Goal: Information Seeking & Learning: Find specific page/section

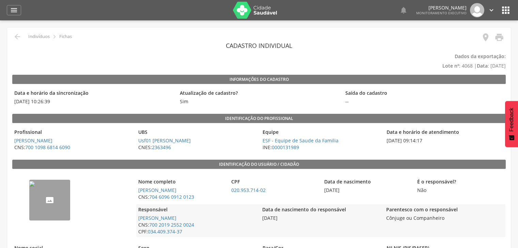
scroll to position [54, 0]
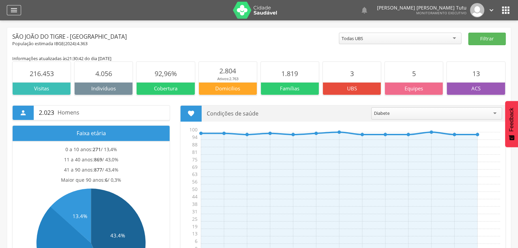
click at [12, 9] on icon "" at bounding box center [14, 10] width 8 height 8
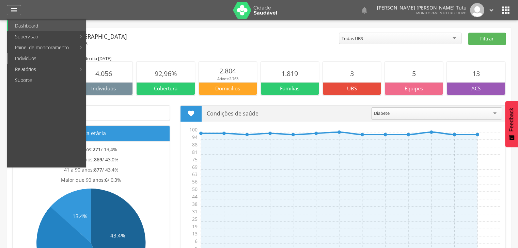
click at [25, 56] on link "Indivíduos" at bounding box center [47, 58] width 78 height 11
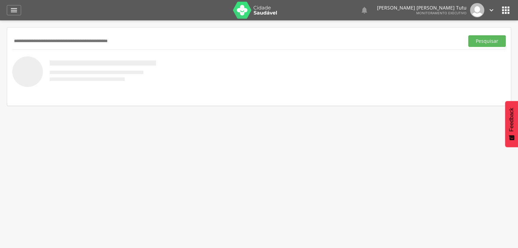
click at [57, 40] on input "text" at bounding box center [236, 41] width 449 height 12
type input "*******"
click at [468, 35] on button "Pesquisar" at bounding box center [486, 41] width 37 height 12
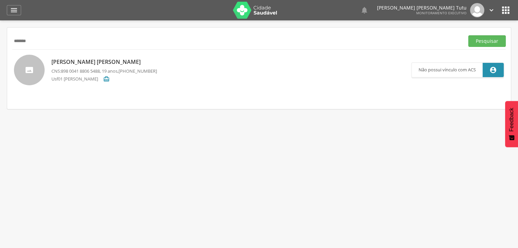
click at [68, 62] on p "Stefane de Souza Alves" at bounding box center [103, 62] width 105 height 8
type input "**********"
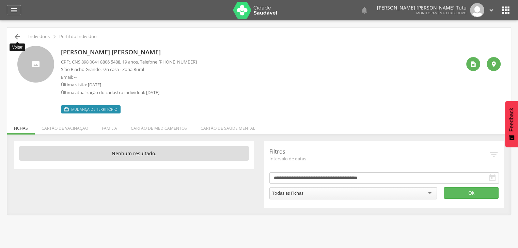
click at [18, 36] on icon "" at bounding box center [17, 37] width 8 height 8
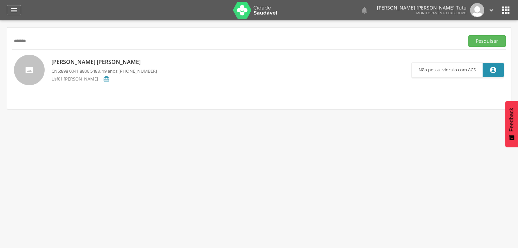
click at [110, 69] on p "CNS: 898 0041 8806 5488 , 19 anos, (87) 99182-2800" at bounding box center [103, 71] width 105 height 6
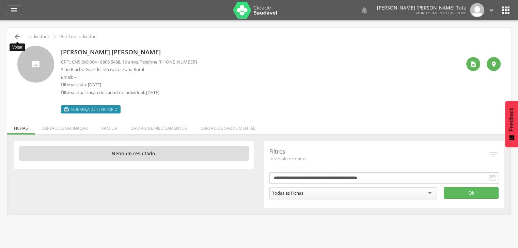
click at [15, 37] on icon "" at bounding box center [17, 37] width 8 height 8
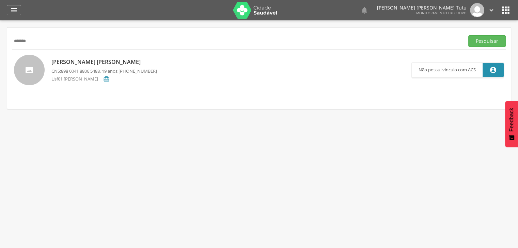
click at [98, 66] on div "Stefane de Souza Alves CNS: 898 0041 8806 5488 , 19 anos, (87) 99182-2800 Usf01…" at bounding box center [103, 70] width 105 height 28
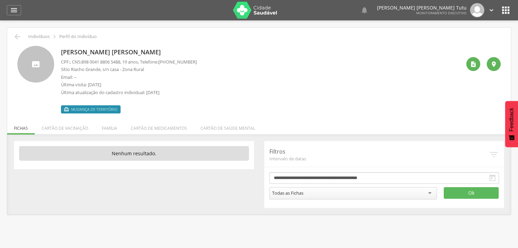
click at [13, 35] on div " Indivíduos  Perfil do Indivíduo" at bounding box center [258, 37] width 493 height 8
click at [19, 37] on icon "" at bounding box center [17, 37] width 8 height 8
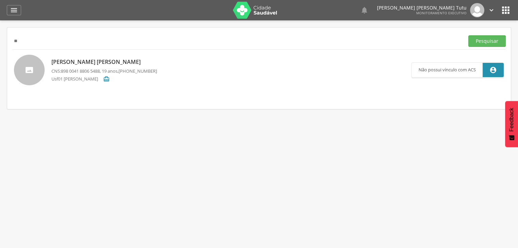
type input "*"
type input "**********"
click at [468, 35] on button "Pesquisar" at bounding box center [486, 41] width 37 height 12
click at [69, 62] on p "Jose Robson Santos Evangelista" at bounding box center [102, 62] width 103 height 8
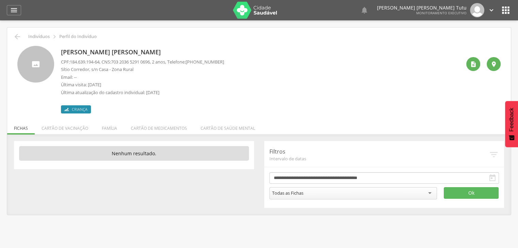
click at [69, 62] on p "CPF: 184.639.194-64 , CNS: 703 2036 5291 0696 , 2 anos, Telefone: (83) 99888-47…" at bounding box center [142, 62] width 163 height 6
click at [475, 63] on icon "" at bounding box center [473, 64] width 7 height 7
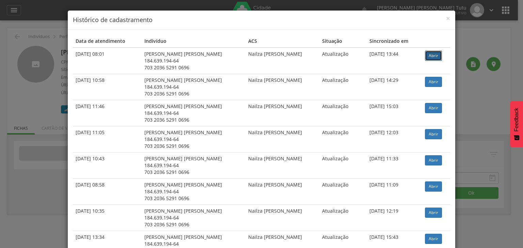
click at [427, 53] on link "Abrir" at bounding box center [433, 56] width 17 height 10
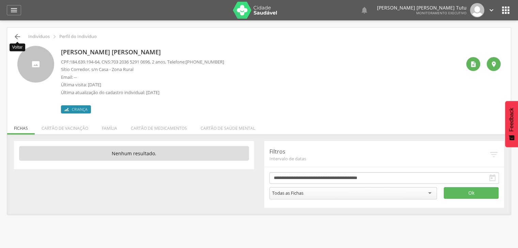
click at [18, 34] on icon "" at bounding box center [17, 37] width 8 height 8
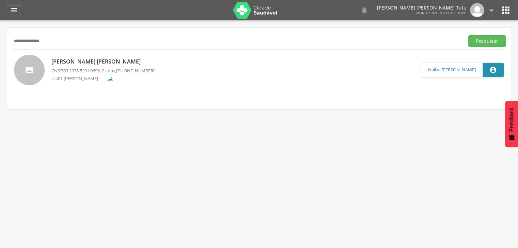
drag, startPoint x: 78, startPoint y: 42, endPoint x: 0, endPoint y: 51, distance: 78.5
click at [0, 51] on div " Supervisão  Distritos  Ubs Coordenador: - São João do Tigre / PB Intervalo …" at bounding box center [259, 144] width 518 height 248
click at [468, 35] on button "Pesquisar" at bounding box center [486, 41] width 37 height 12
click at [84, 62] on p "Stefane de Souza Alves" at bounding box center [103, 62] width 105 height 8
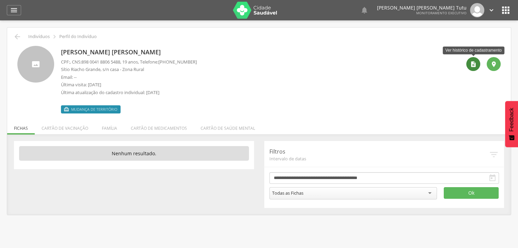
click at [476, 66] on div "" at bounding box center [473, 64] width 14 height 14
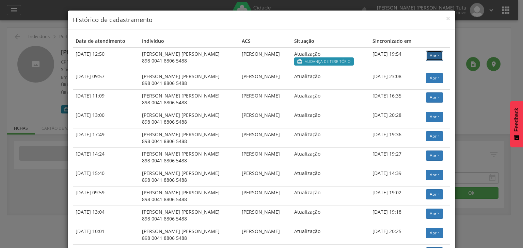
click at [438, 54] on link "Abrir" at bounding box center [434, 56] width 17 height 10
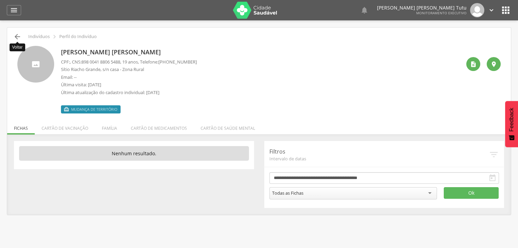
click at [16, 37] on icon "" at bounding box center [17, 37] width 8 height 8
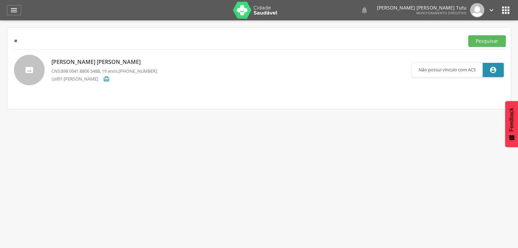
type input "*"
click at [468, 35] on button "Pesquisar" at bounding box center [486, 41] width 37 height 12
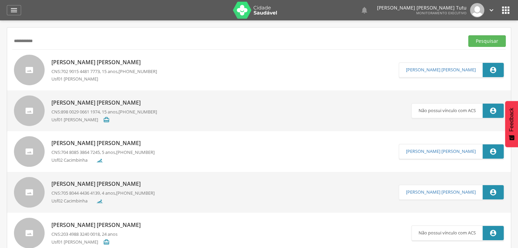
click at [93, 63] on p "Yan Raphael Saturno Alves" at bounding box center [103, 63] width 105 height 8
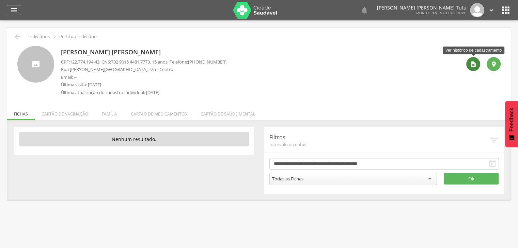
click at [474, 66] on icon "" at bounding box center [473, 64] width 7 height 7
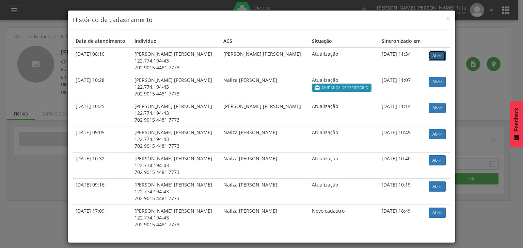
click at [435, 60] on link "Abrir" at bounding box center [436, 56] width 17 height 10
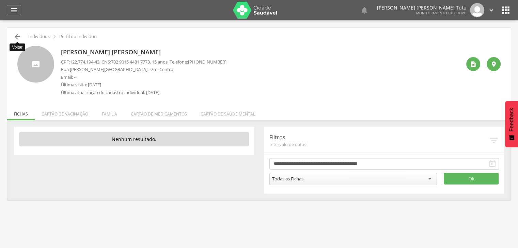
click at [19, 33] on icon "" at bounding box center [17, 37] width 8 height 8
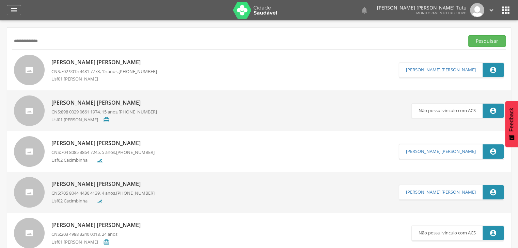
click at [468, 35] on button "Pesquisar" at bounding box center [486, 41] width 37 height 12
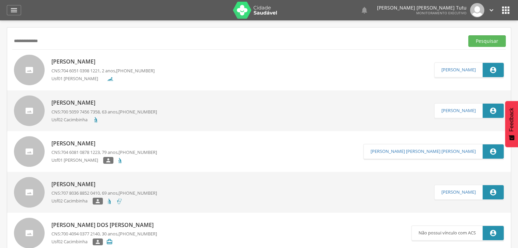
click at [95, 63] on p "Yan dos Santos Xavier" at bounding box center [102, 62] width 103 height 8
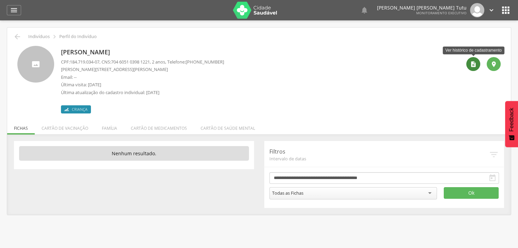
click at [471, 62] on icon "" at bounding box center [473, 64] width 7 height 7
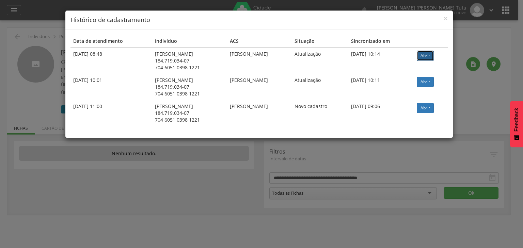
click at [425, 55] on link "Abrir" at bounding box center [424, 56] width 17 height 10
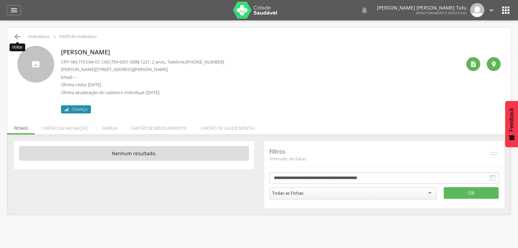
click at [20, 37] on icon "" at bounding box center [17, 37] width 8 height 8
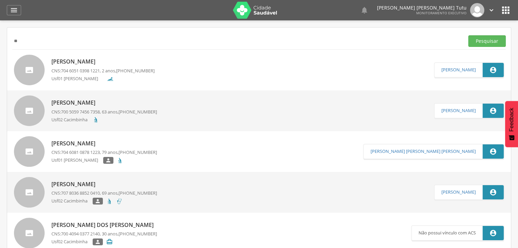
type input "*"
click at [468, 35] on button "Pesquisar" at bounding box center [486, 41] width 37 height 12
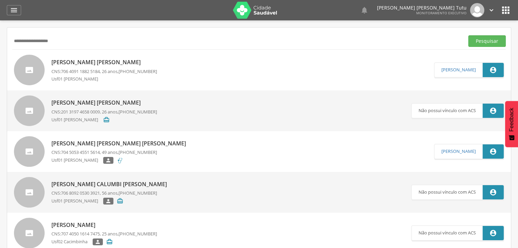
click at [69, 63] on p "Maria Aline da Silva Souza" at bounding box center [103, 63] width 105 height 8
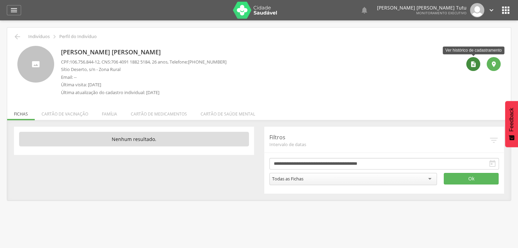
click at [470, 67] on icon "" at bounding box center [473, 64] width 7 height 7
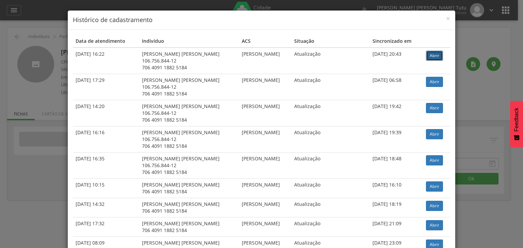
click at [430, 53] on link "Abrir" at bounding box center [434, 56] width 17 height 10
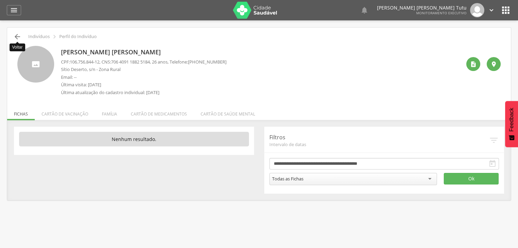
click at [18, 39] on icon "" at bounding box center [17, 37] width 8 height 8
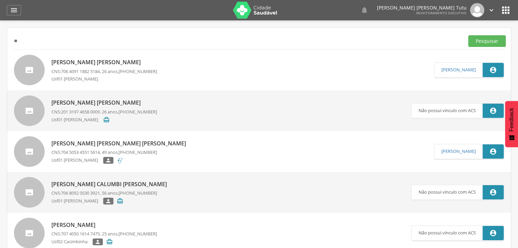
type input "*"
click at [468, 35] on button "Pesquisar" at bounding box center [486, 41] width 37 height 12
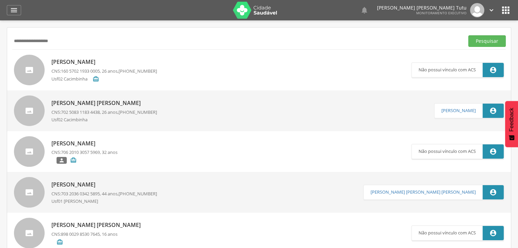
click at [22, 40] on input "**********" at bounding box center [236, 41] width 449 height 12
click at [468, 35] on button "Pesquisar" at bounding box center [486, 41] width 37 height 12
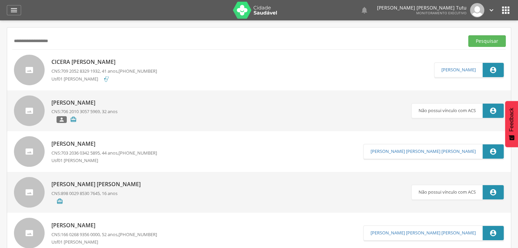
click at [71, 64] on p "Cicera [PERSON_NAME]" at bounding box center [103, 62] width 105 height 8
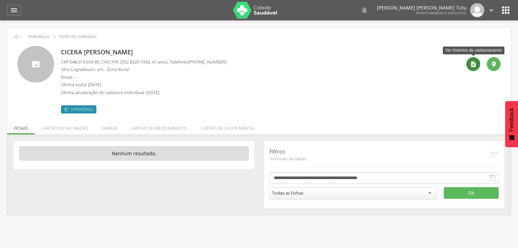
click at [470, 63] on icon "" at bounding box center [473, 64] width 7 height 7
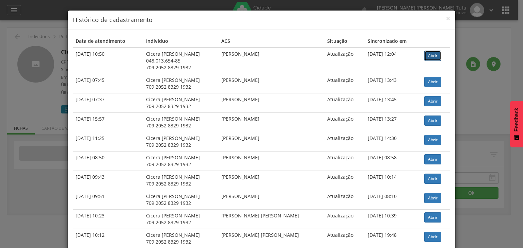
click at [426, 53] on link "Abrir" at bounding box center [432, 56] width 17 height 10
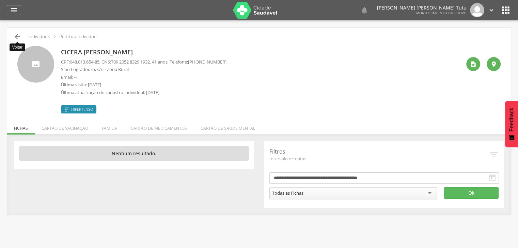
click at [17, 36] on icon "" at bounding box center [17, 37] width 8 height 8
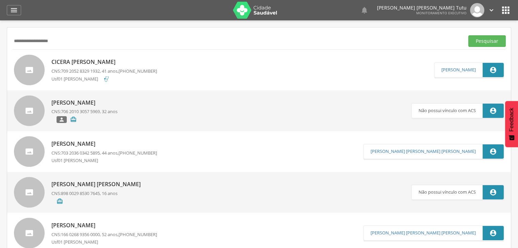
click at [82, 43] on input "**********" at bounding box center [236, 41] width 449 height 12
type input "*"
type input "**********"
click at [468, 35] on button "Pesquisar" at bounding box center [486, 41] width 37 height 12
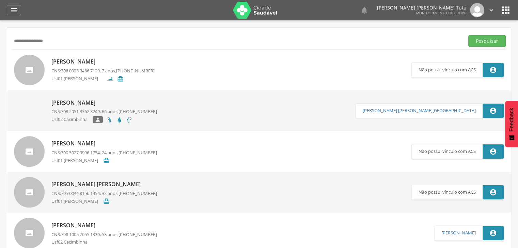
click at [84, 64] on p "[PERSON_NAME]" at bounding box center [102, 62] width 103 height 8
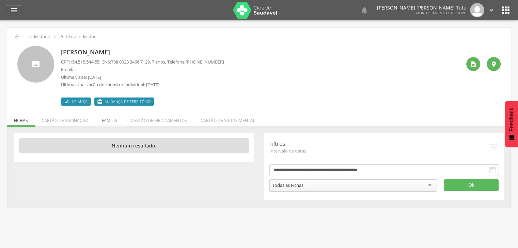
click at [101, 120] on li "Família" at bounding box center [109, 119] width 29 height 16
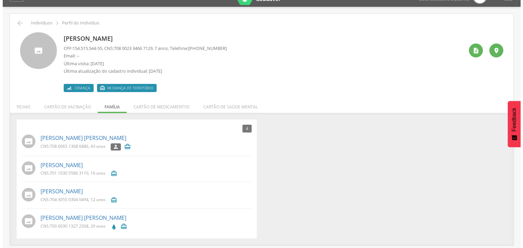
scroll to position [20, 0]
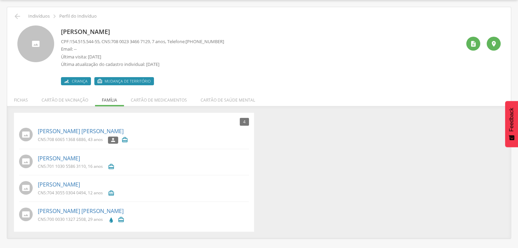
click at [480, 47] on div " " at bounding box center [480, 56] width 39 height 60
click at [474, 45] on icon "" at bounding box center [473, 43] width 7 height 7
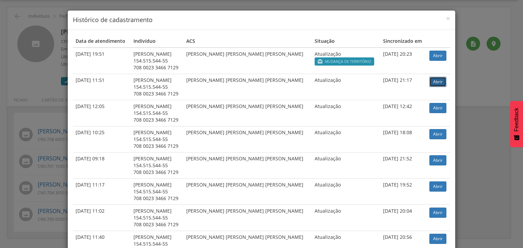
click at [429, 81] on link "Abrir" at bounding box center [437, 82] width 17 height 10
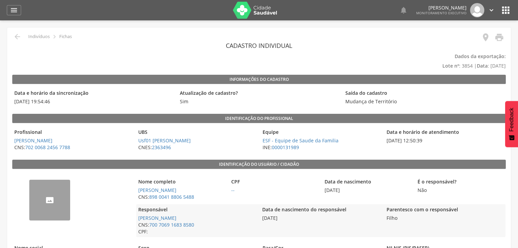
click at [436, 62] on p "Dados da exportação: Lote nº : 3854 | Data : 01/08/2021" at bounding box center [258, 61] width 493 height 19
click at [14, 40] on icon "" at bounding box center [17, 37] width 8 height 8
click at [17, 38] on icon "" at bounding box center [17, 37] width 8 height 8
